Goal: Information Seeking & Learning: Learn about a topic

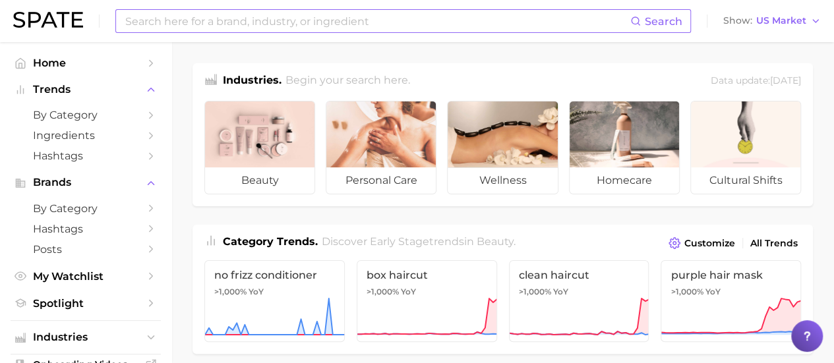
click at [321, 13] on input at bounding box center [377, 21] width 506 height 22
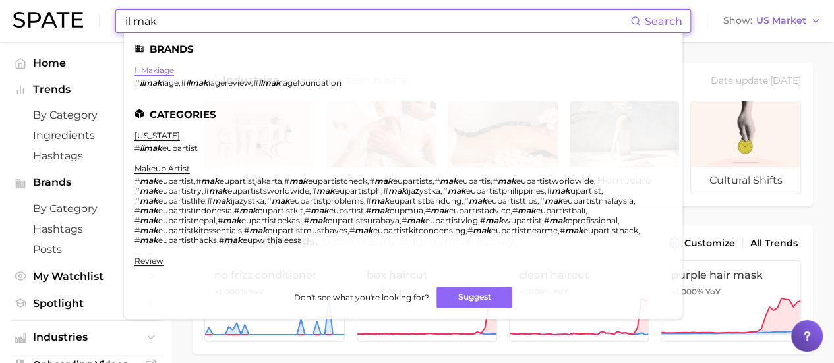
type input "il mak"
click at [145, 74] on link "il makiage" at bounding box center [154, 70] width 40 height 10
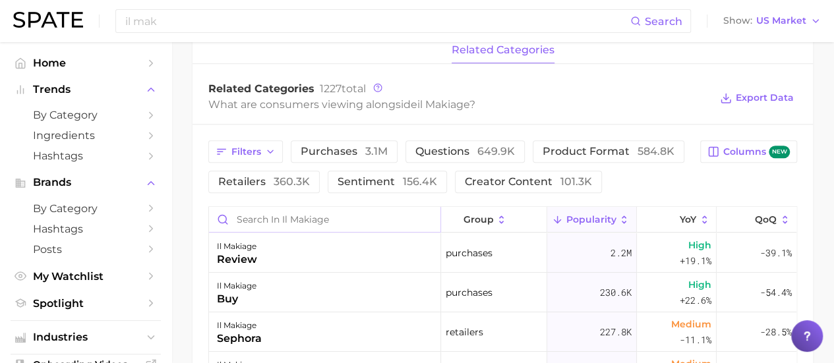
scroll to position [527, 0]
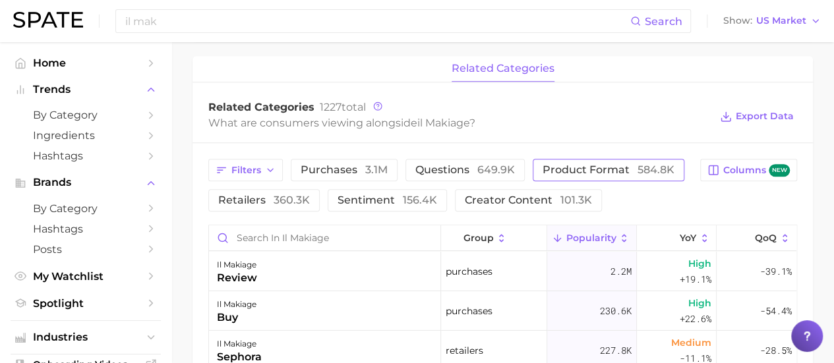
click at [550, 172] on span "product format 584.8k" at bounding box center [608, 170] width 132 height 11
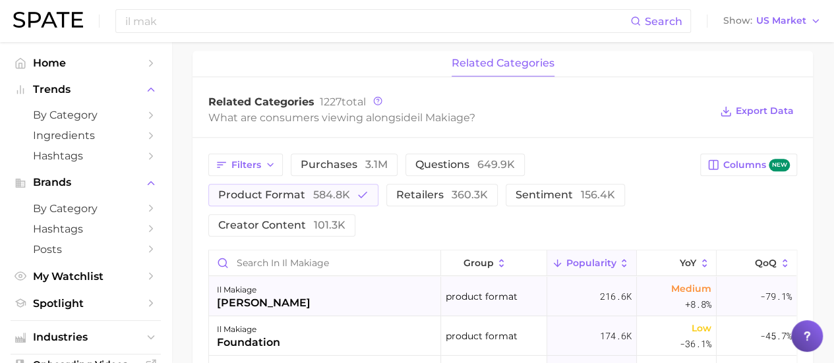
scroll to position [593, 0]
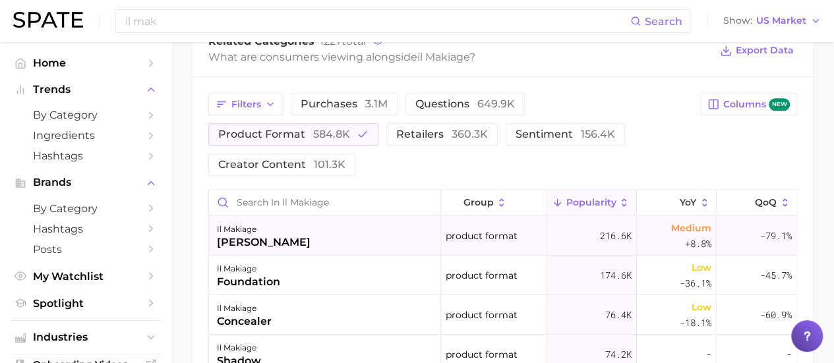
click at [331, 247] on div "il makiage [PERSON_NAME]" at bounding box center [325, 236] width 232 height 40
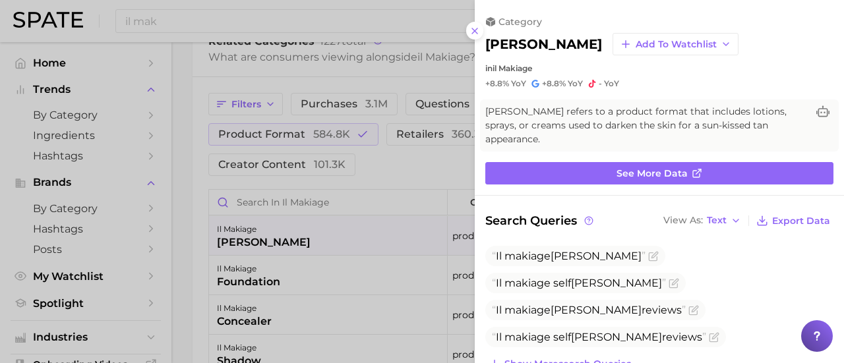
click at [177, 98] on div at bounding box center [422, 181] width 844 height 363
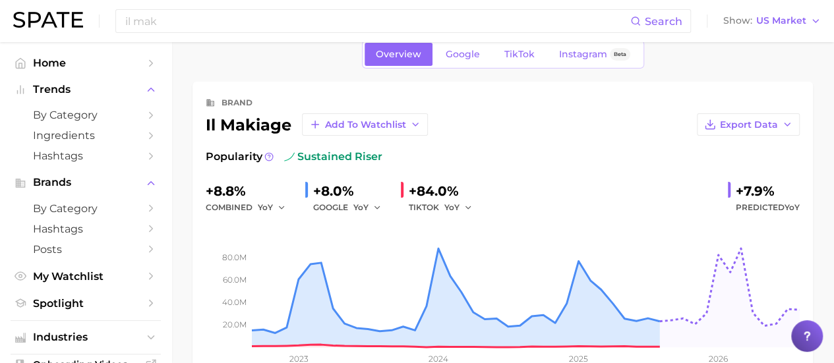
scroll to position [0, 0]
